Goal: Task Accomplishment & Management: Manage account settings

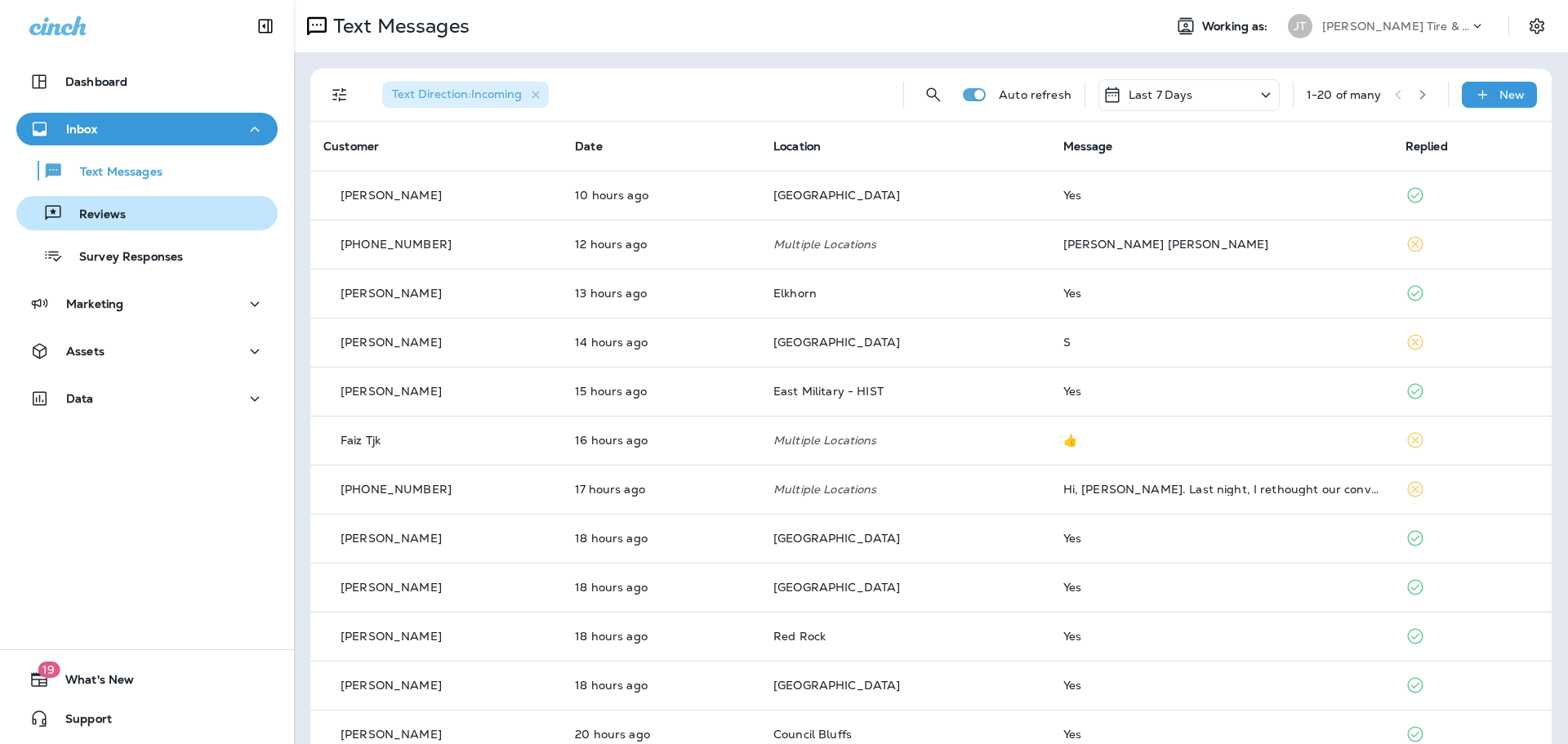
click at [119, 220] on p "Reviews" at bounding box center [94, 215] width 63 height 16
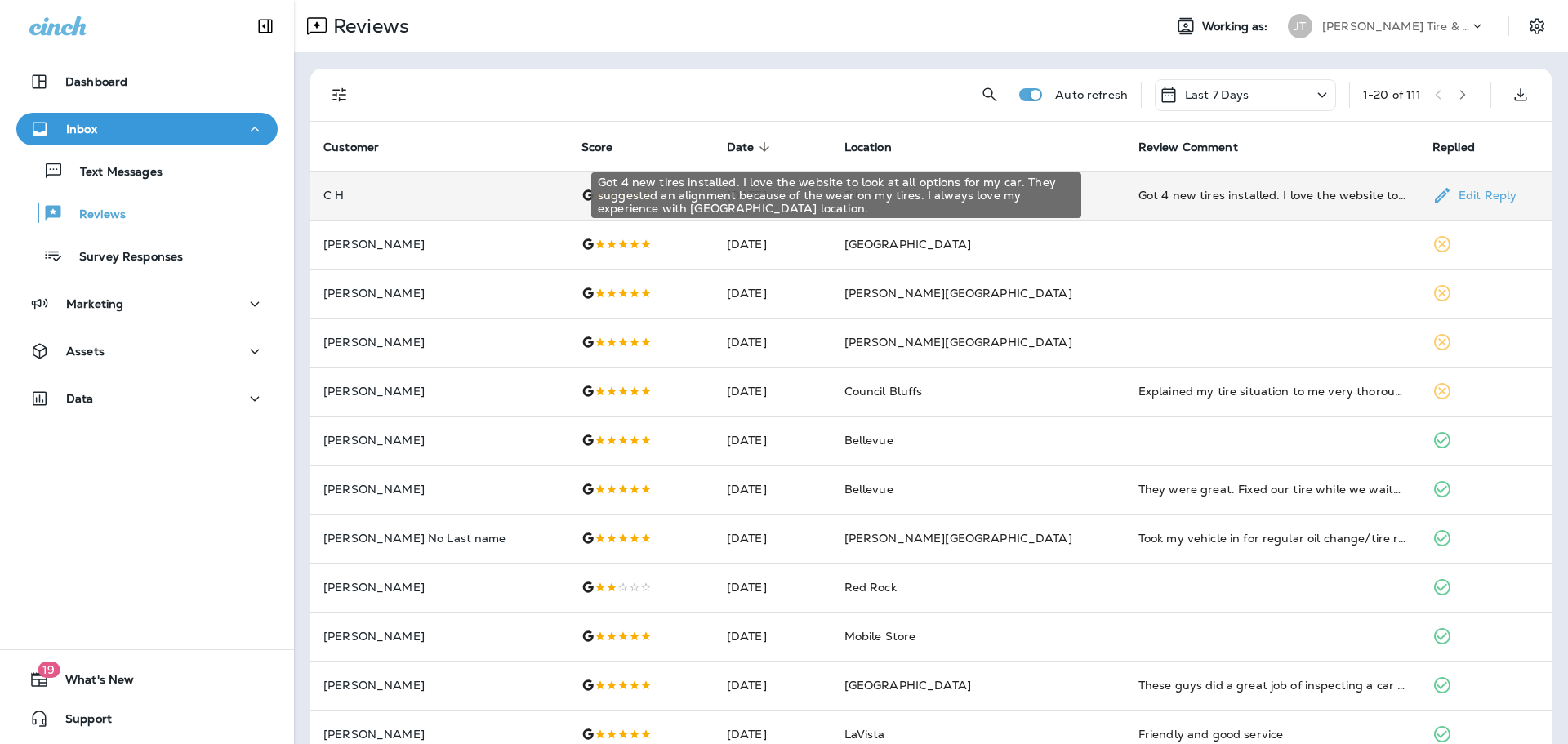
click at [1170, 194] on div "Got 4 new tires installed. I love the website to look at all options for my car…" at bounding box center [1272, 195] width 268 height 16
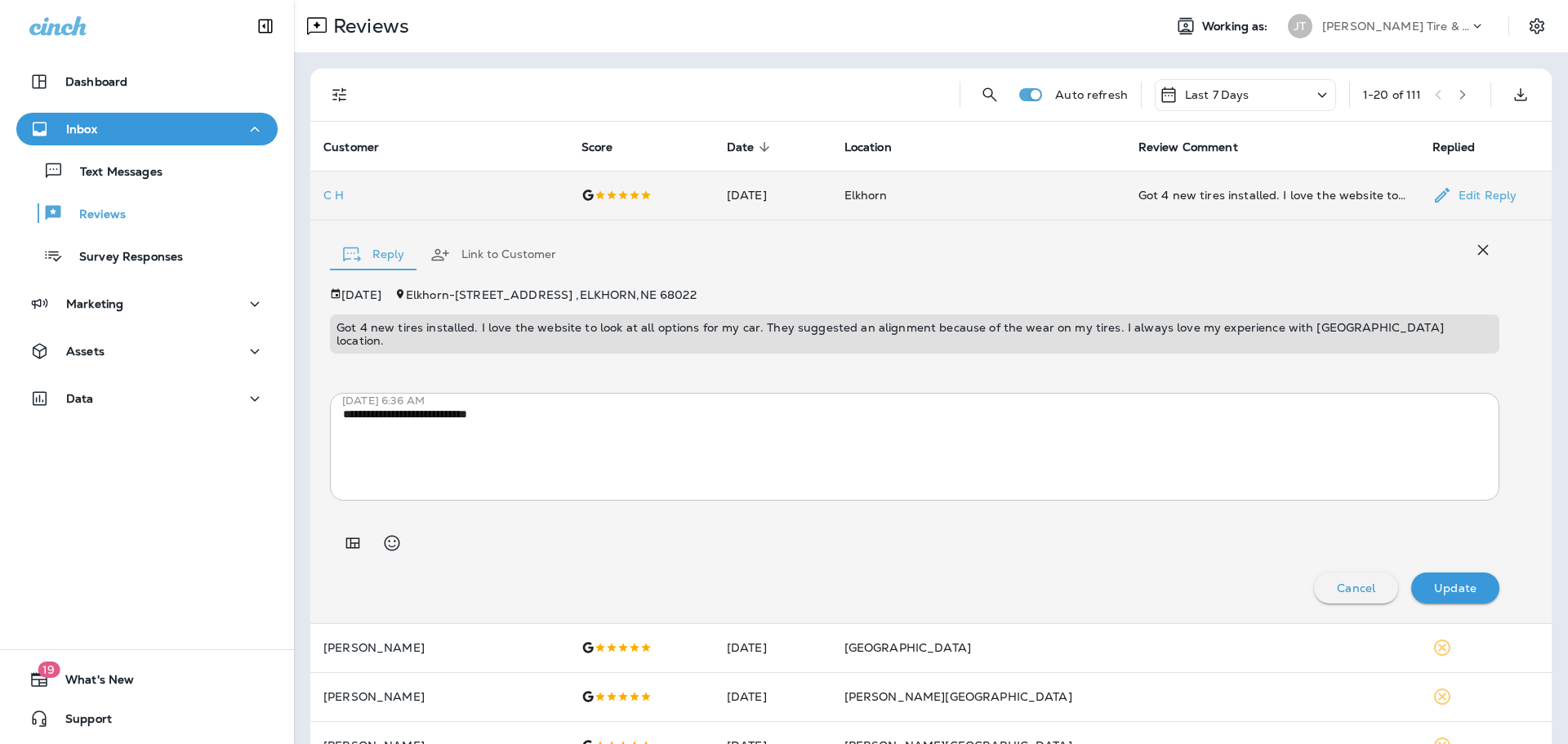
click at [1175, 210] on td "Got 4 new tires installed. I love the website to look at all options for my car…" at bounding box center [1272, 195] width 294 height 49
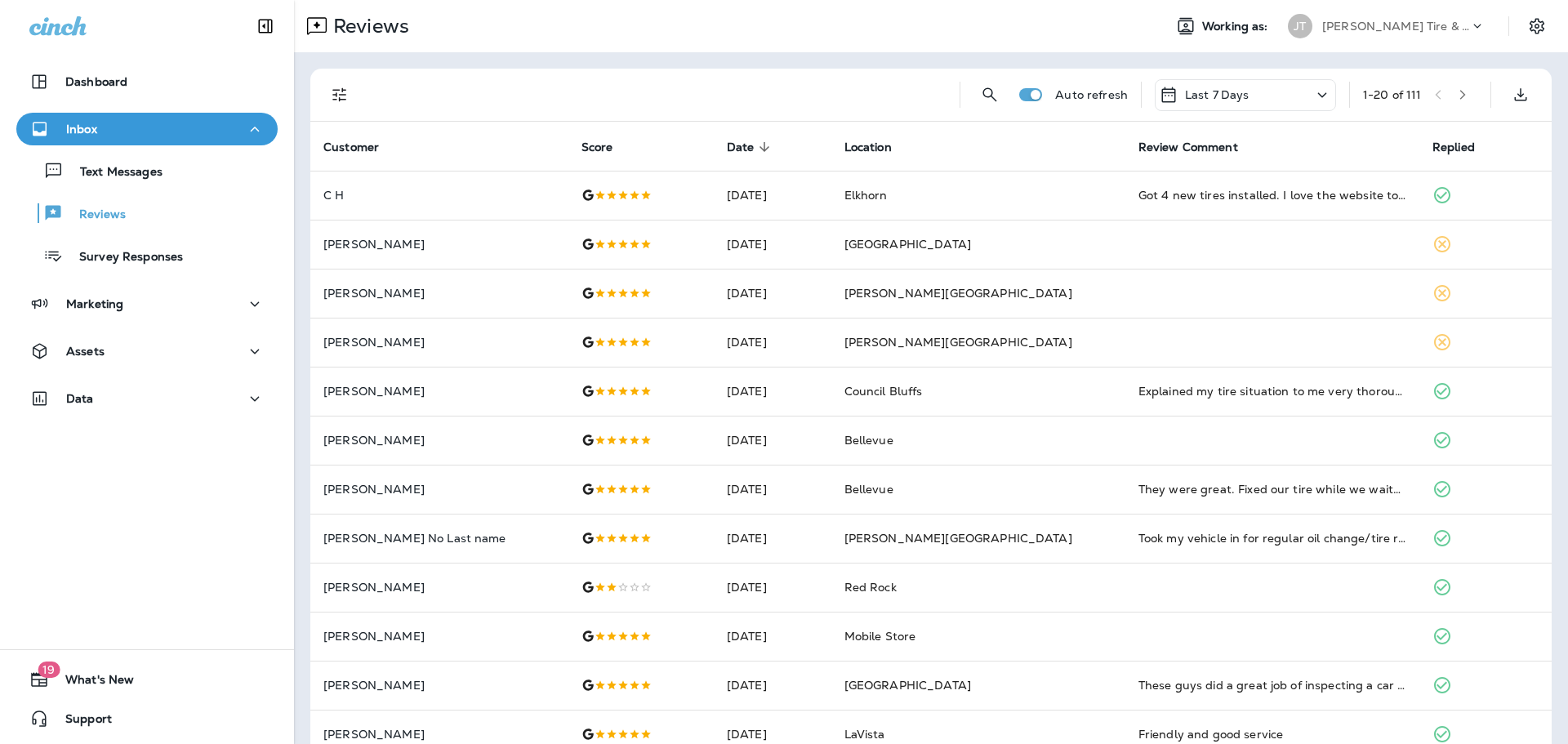
click at [149, 485] on div "Dashboard Inbox Text Messages Reviews Survey Responses Marketing Assets Data 19…" at bounding box center [147, 372] width 294 height 744
click at [170, 171] on div "Text Messages" at bounding box center [147, 171] width 248 height 25
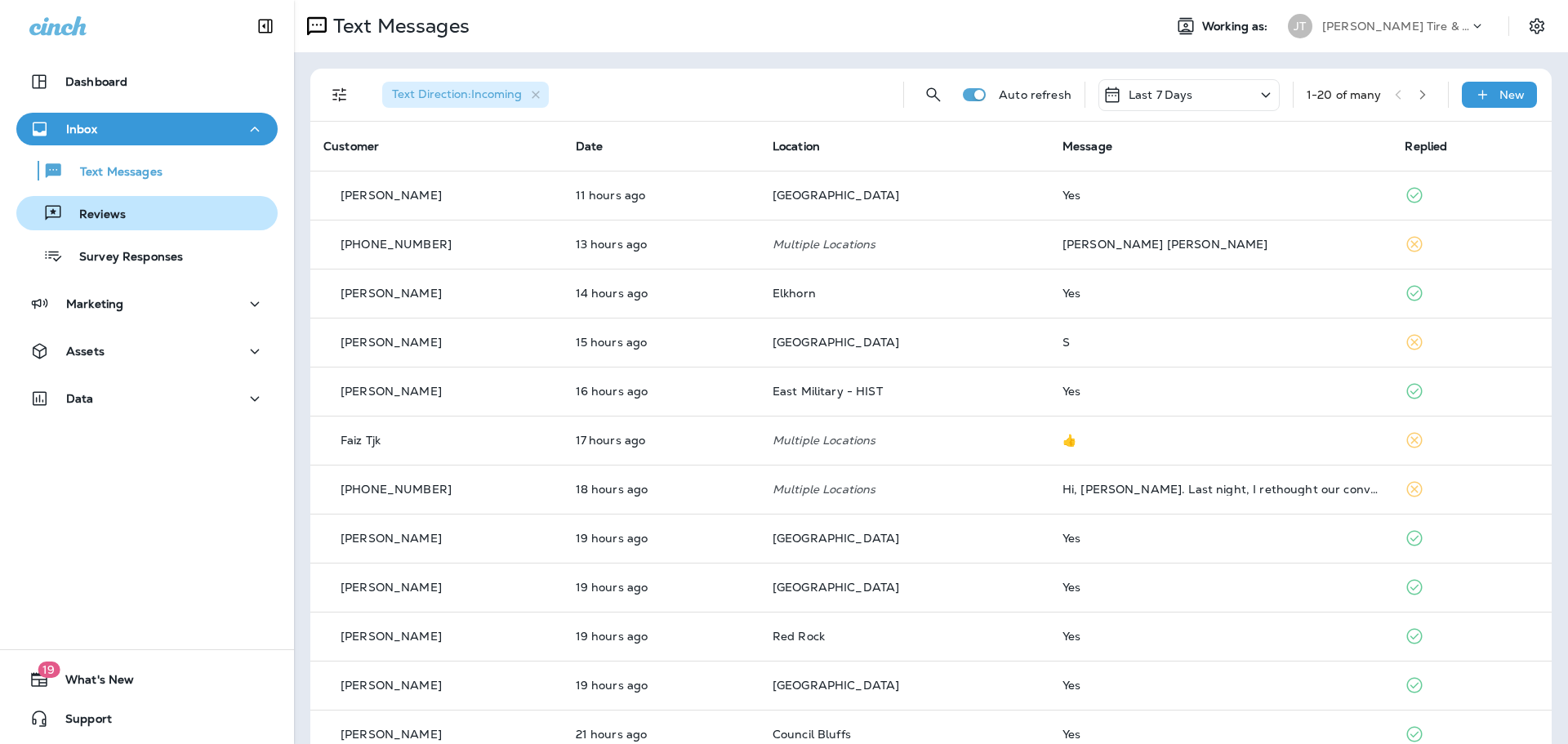
click at [143, 221] on div "Reviews" at bounding box center [147, 214] width 248 height 25
